Goal: Task Accomplishment & Management: Use online tool/utility

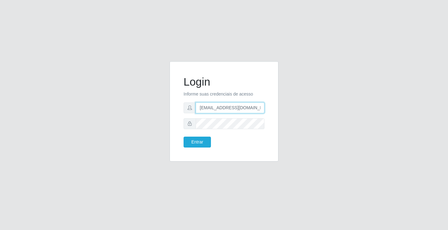
click at [264, 108] on input "[EMAIL_ADDRESS][DOMAIN_NAME]" at bounding box center [230, 107] width 69 height 11
type input "a"
type input "[EMAIL_ADDRESS][DOMAIN_NAME]"
click at [184, 137] on button "Entrar" at bounding box center [197, 142] width 27 height 11
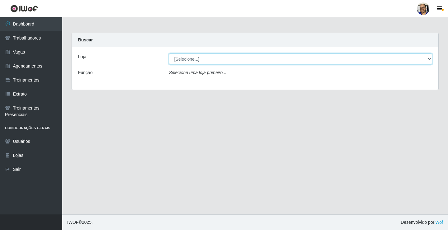
click at [428, 58] on select "[Selecione...] Mercadinho [GEOGRAPHIC_DATA]" at bounding box center [300, 59] width 263 height 11
click at [429, 59] on select "[Selecione...] Mercadinho [GEOGRAPHIC_DATA]" at bounding box center [300, 59] width 263 height 11
select select "345"
click at [169, 54] on select "[Selecione...] Mercadinho [GEOGRAPHIC_DATA]" at bounding box center [300, 59] width 263 height 11
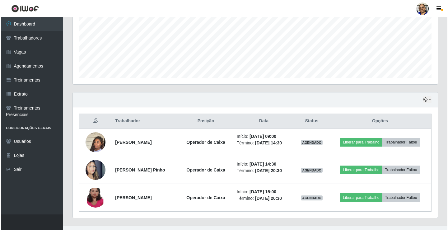
scroll to position [156, 0]
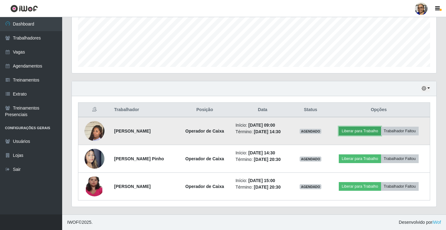
click at [369, 131] on button "Liberar para Trabalho" at bounding box center [360, 131] width 42 height 9
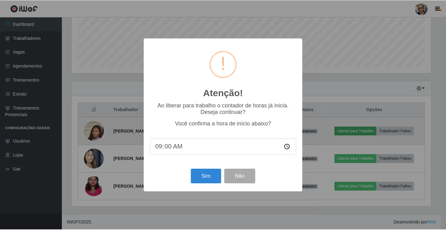
scroll to position [129, 361]
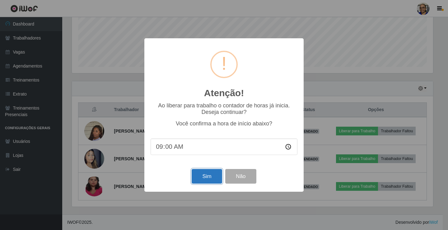
click at [207, 181] on button "Sim" at bounding box center [207, 176] width 30 height 15
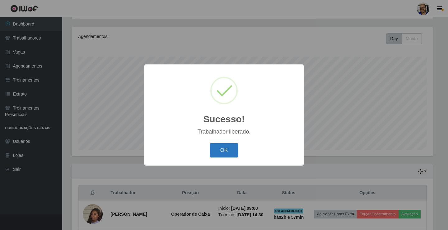
click at [227, 147] on button "OK" at bounding box center [224, 150] width 29 height 15
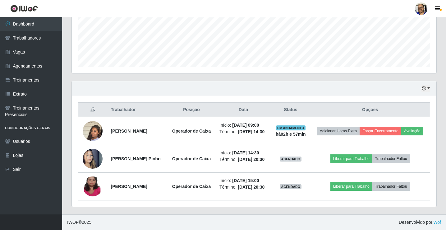
scroll to position [170, 0]
